Goal: Book appointment/travel/reservation

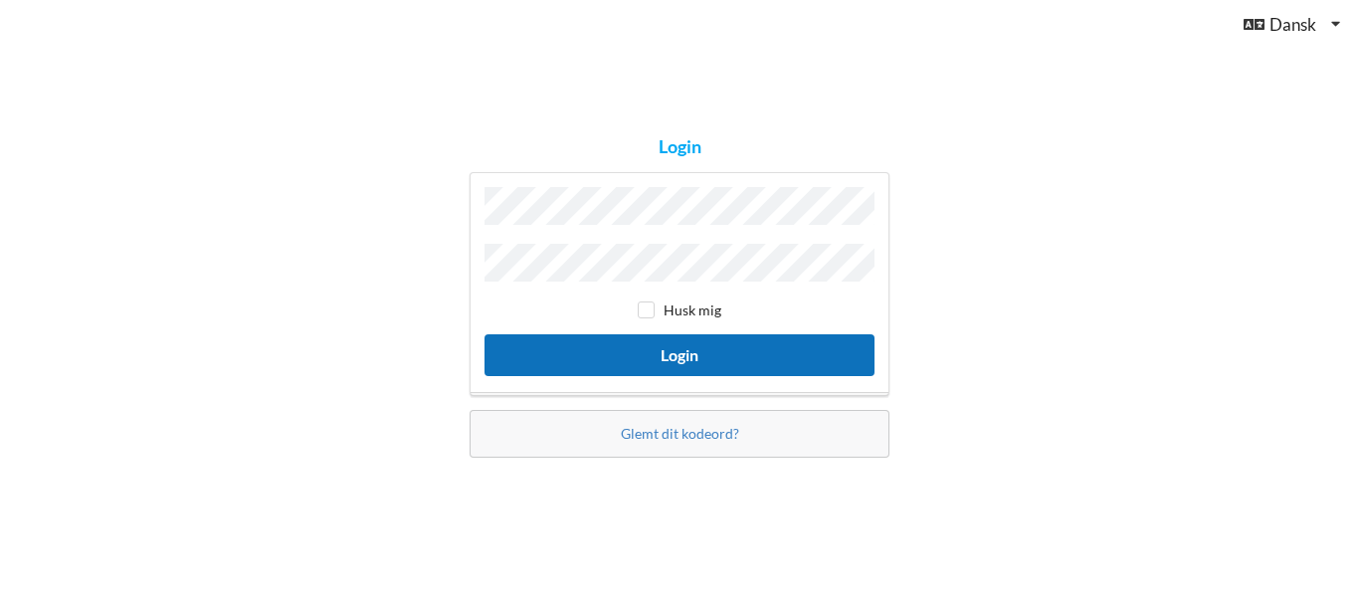
click at [667, 359] on button "Login" at bounding box center [680, 354] width 390 height 41
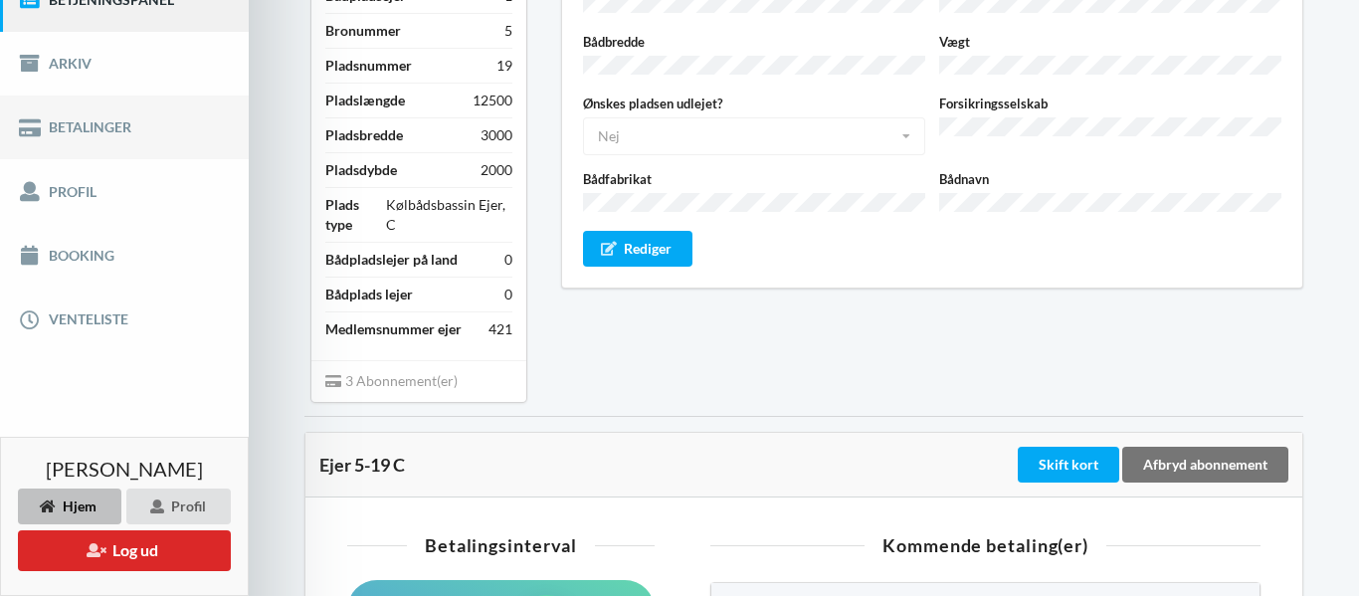
scroll to position [295, 0]
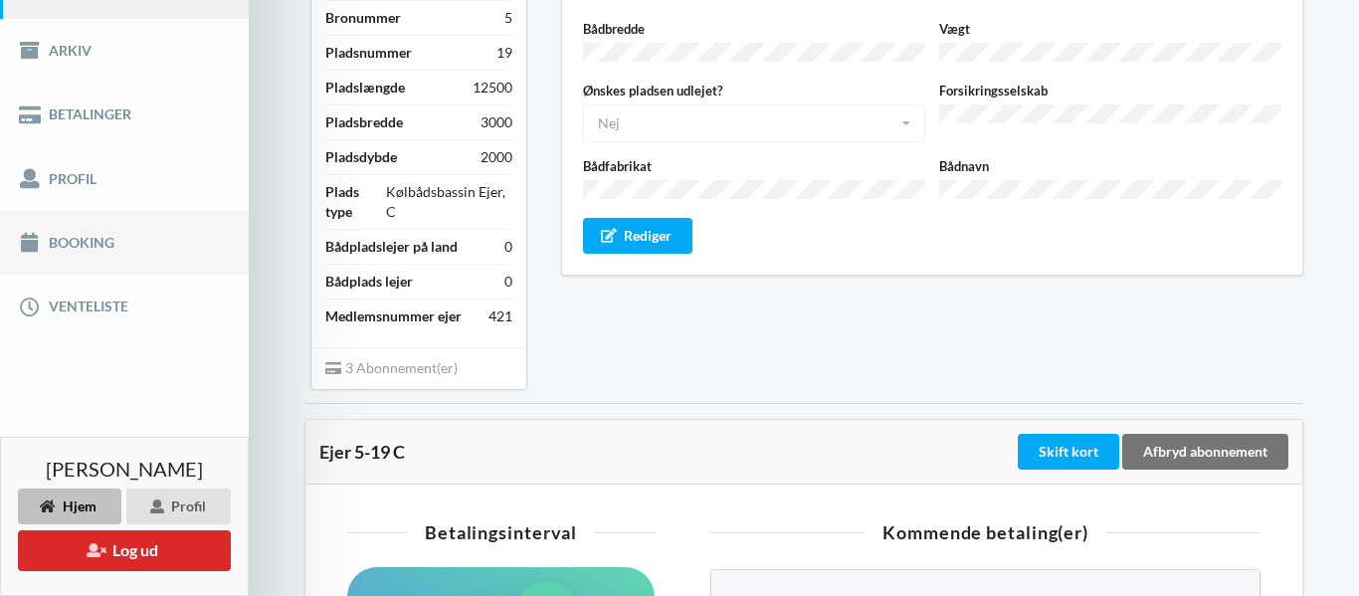
click at [88, 244] on link "Booking" at bounding box center [124, 243] width 249 height 64
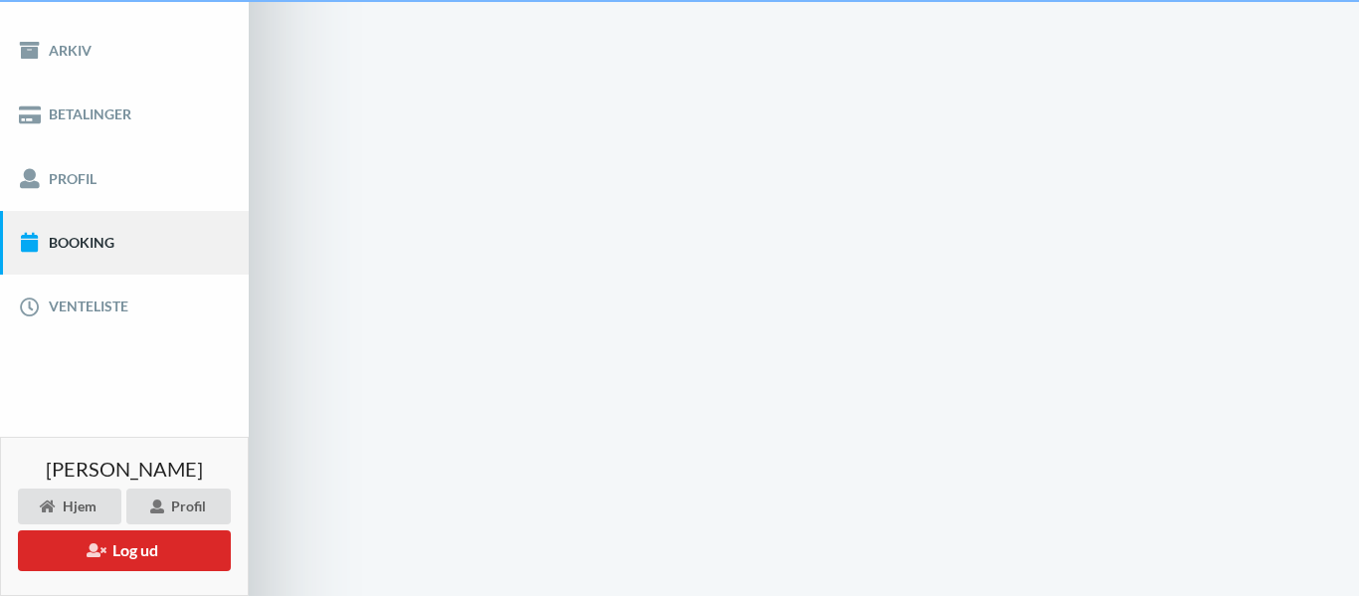
scroll to position [39, 0]
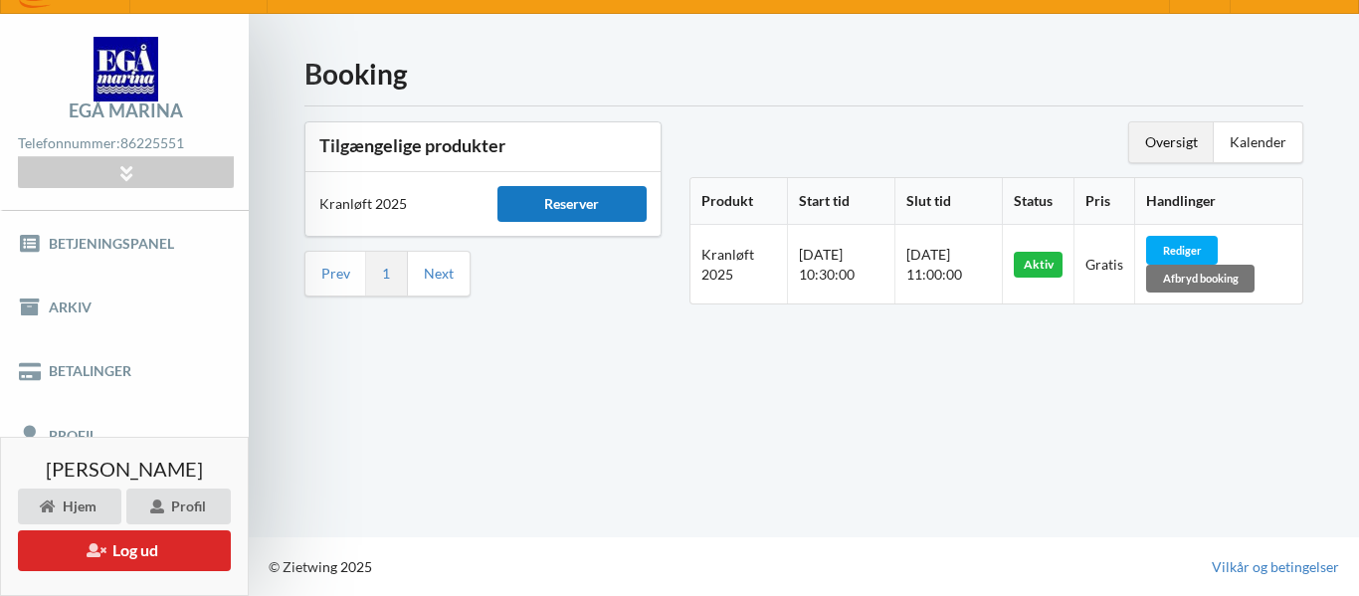
click at [548, 210] on div "Reserver" at bounding box center [572, 204] width 150 height 36
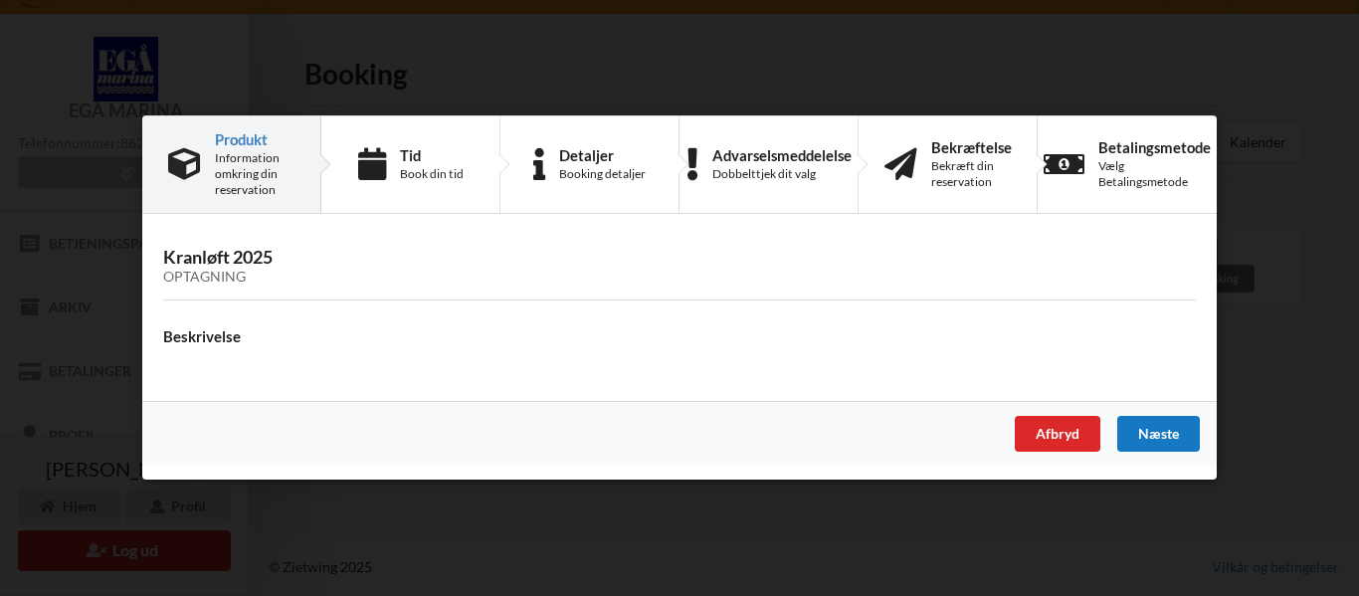
click at [1161, 427] on div "Næste" at bounding box center [1158, 435] width 83 height 36
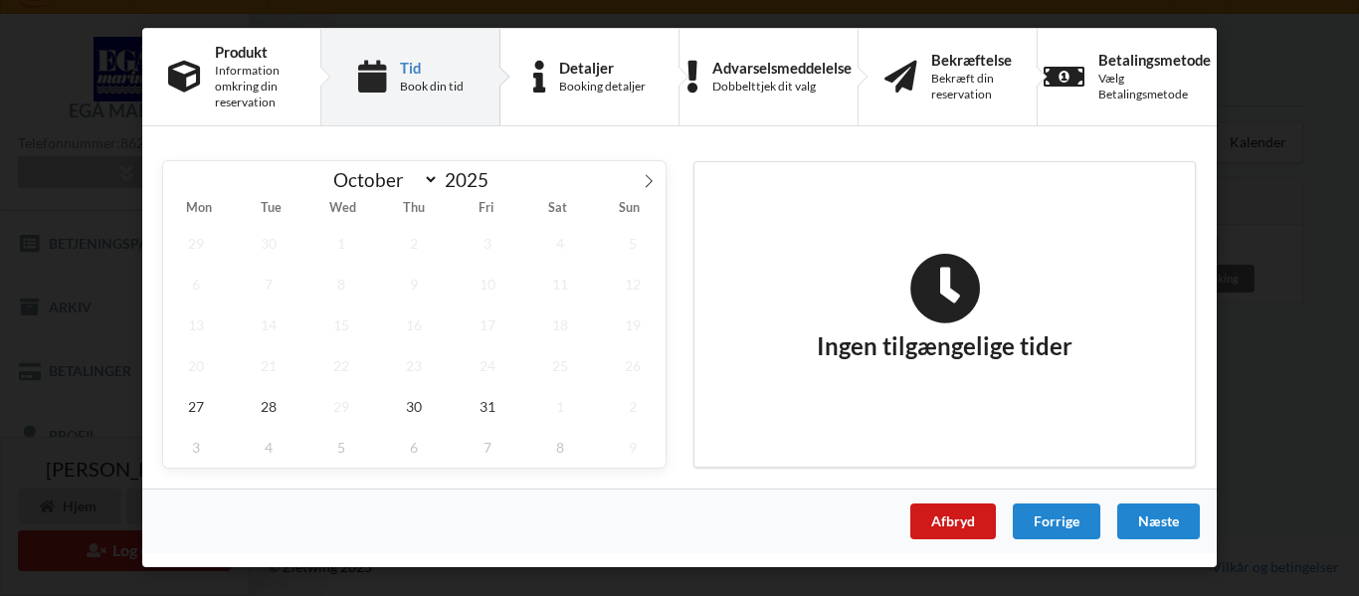
click at [950, 518] on div "Afbryd" at bounding box center [953, 521] width 86 height 36
